Goal: Information Seeking & Learning: Learn about a topic

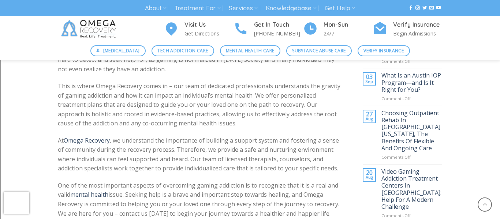
scroll to position [296, 0]
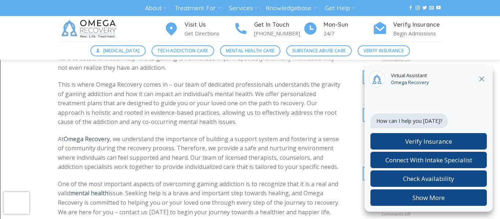
click at [482, 78] on icon at bounding box center [481, 79] width 5 height 5
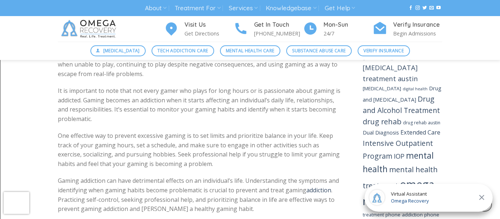
scroll to position [803, 0]
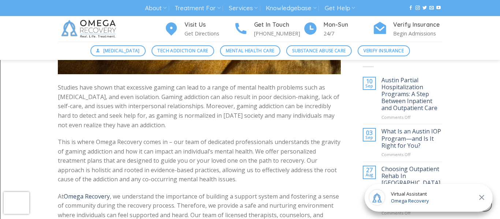
scroll to position [240, 0]
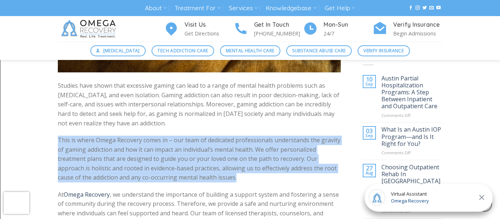
drag, startPoint x: 56, startPoint y: 137, endPoint x: 252, endPoint y: 177, distance: 200.7
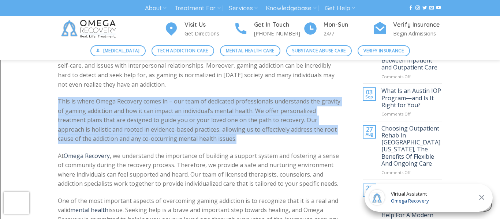
scroll to position [279, 0]
